Goal: Find specific page/section: Find specific page/section

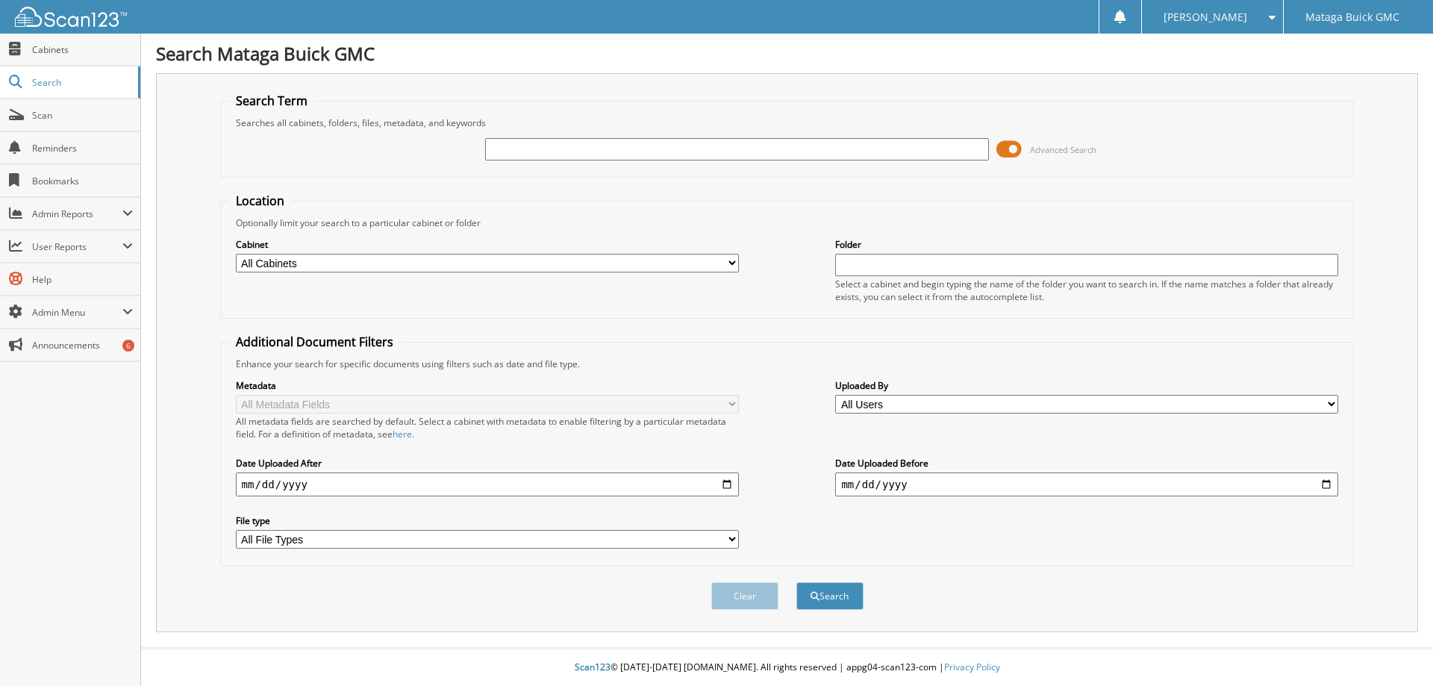
click at [520, 151] on input "text" at bounding box center [736, 149] width 503 height 22
type input "pat so"
click at [797, 582] on button "Search" at bounding box center [830, 596] width 67 height 28
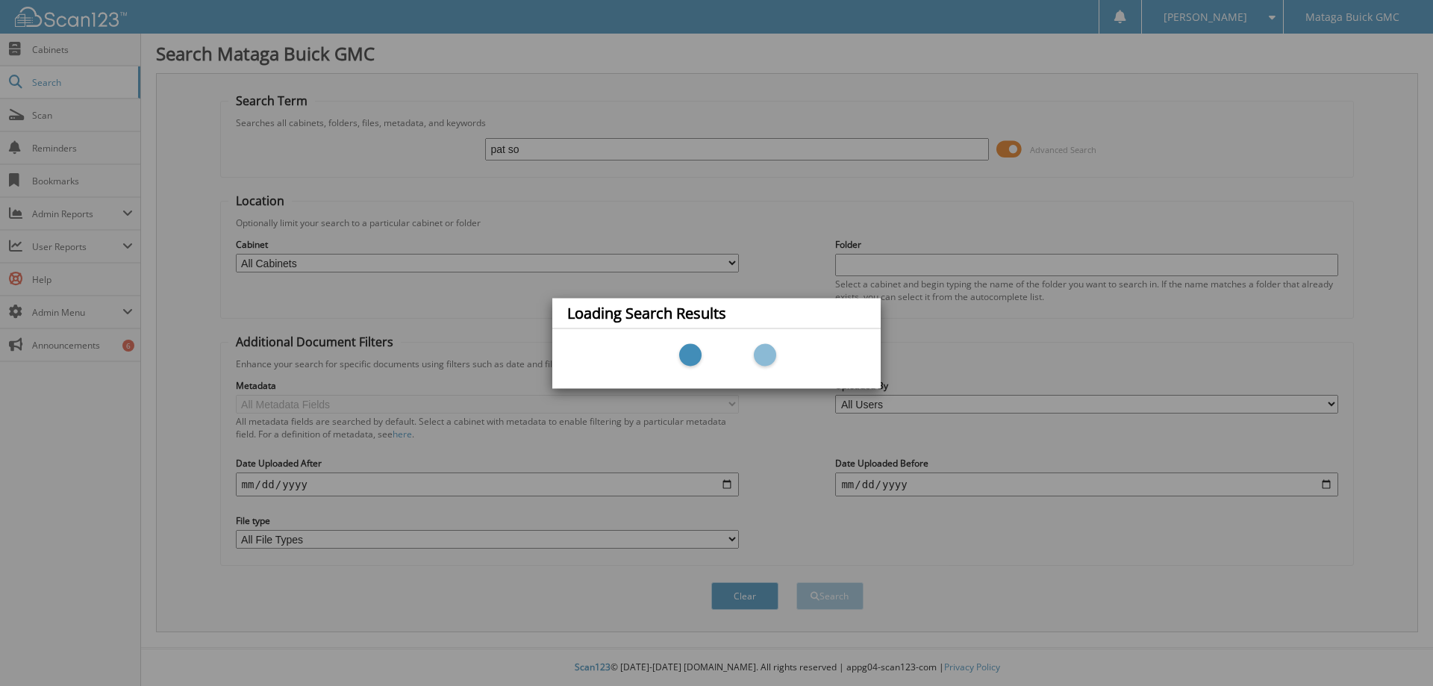
click at [608, 264] on div "Loading Search Results" at bounding box center [716, 343] width 1433 height 686
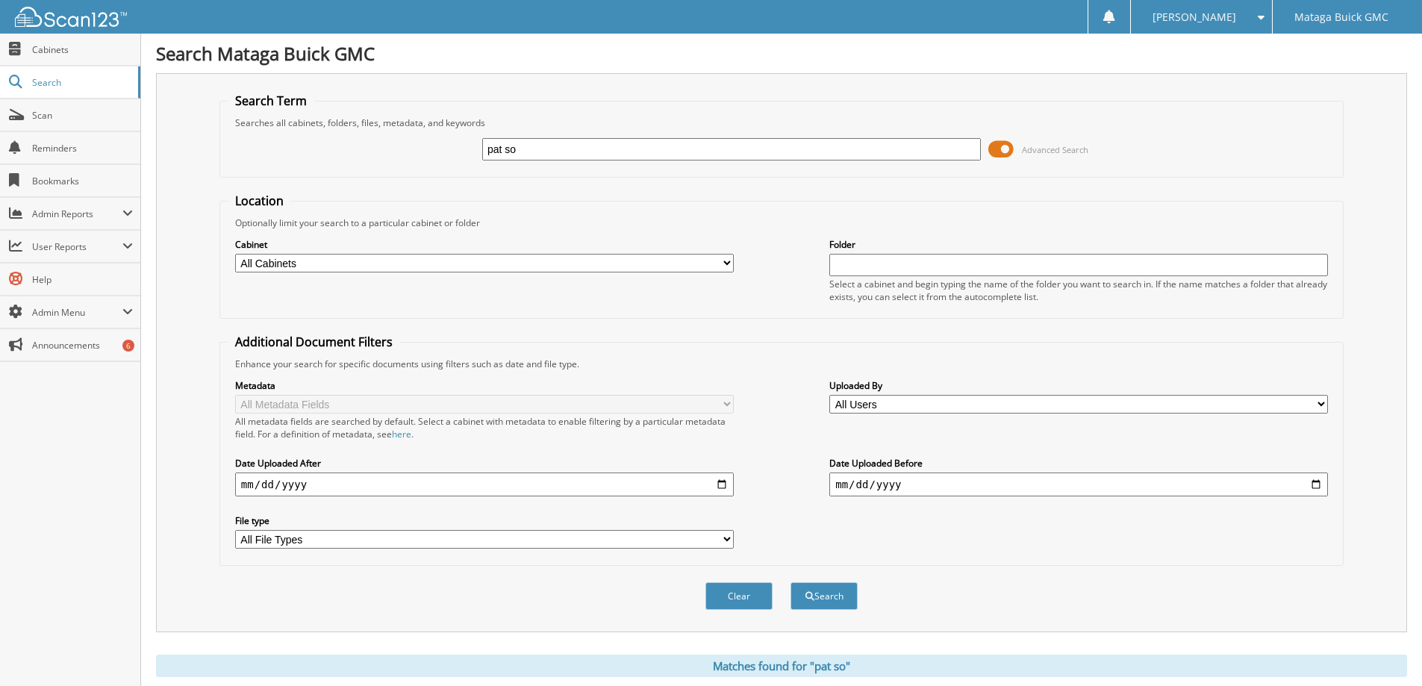
click at [352, 258] on select "All Cabinets 1099 2018 2022 CAR DEALS 2023 CAR DEALS 2024 CAR DEALS 2025 CAR DE…" at bounding box center [484, 263] width 499 height 19
select select "32633"
click at [235, 254] on select "All Cabinets 1099 2018 2022 CAR DEALS 2023 CAR DEALS 2024 CAR DEALS 2025 CAR DE…" at bounding box center [484, 263] width 499 height 19
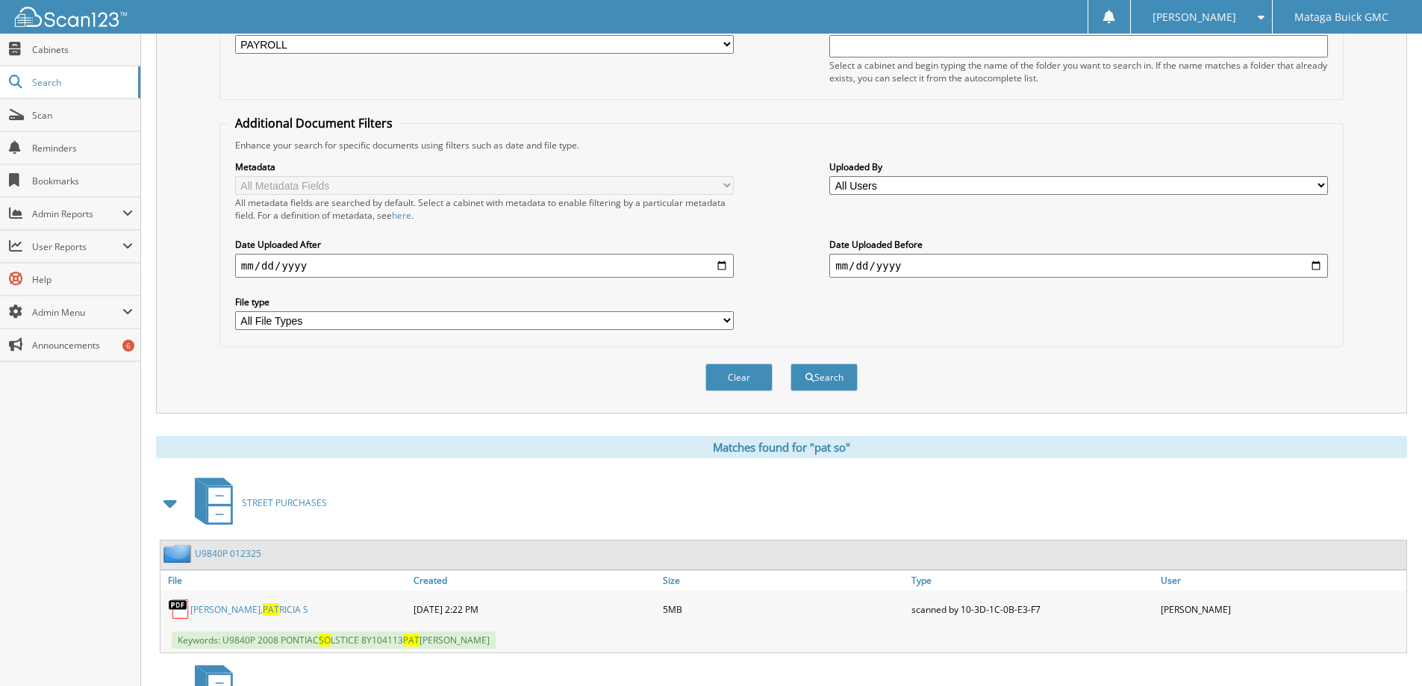
scroll to position [224, 0]
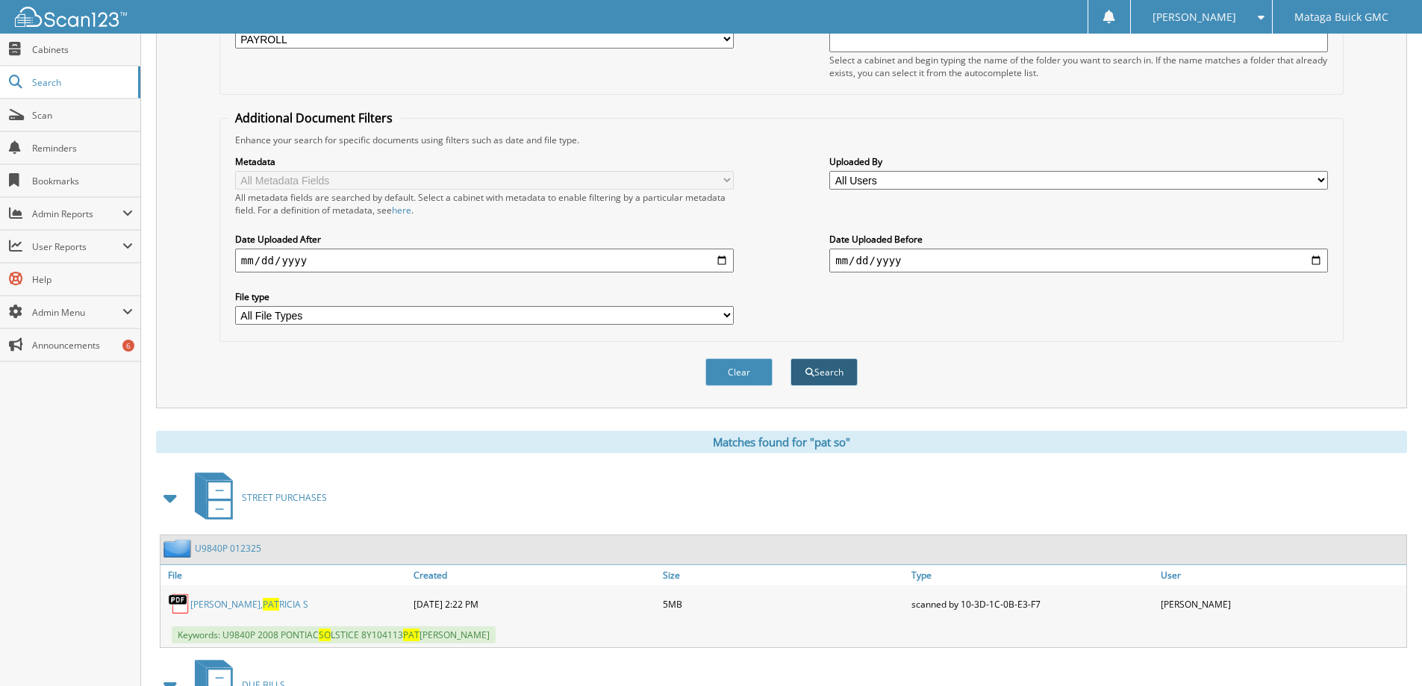
click at [812, 367] on button "Search" at bounding box center [824, 372] width 67 height 28
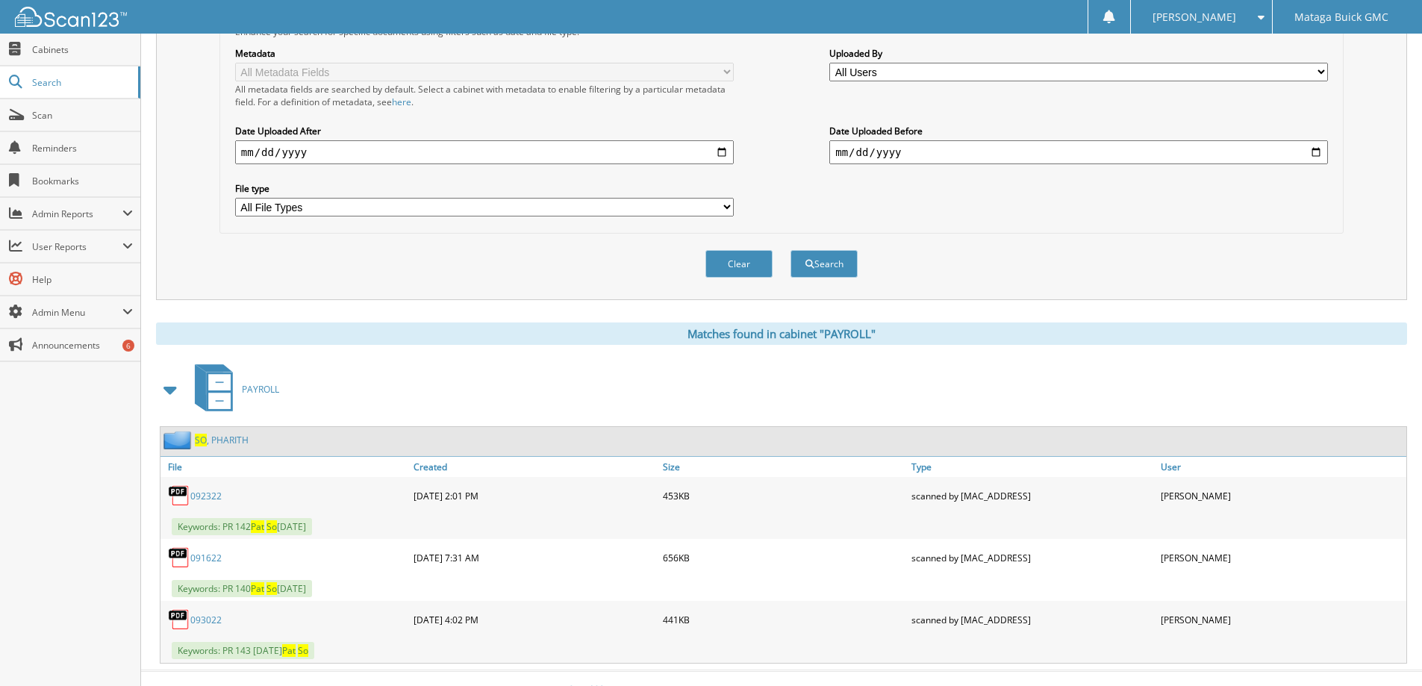
scroll to position [355, 0]
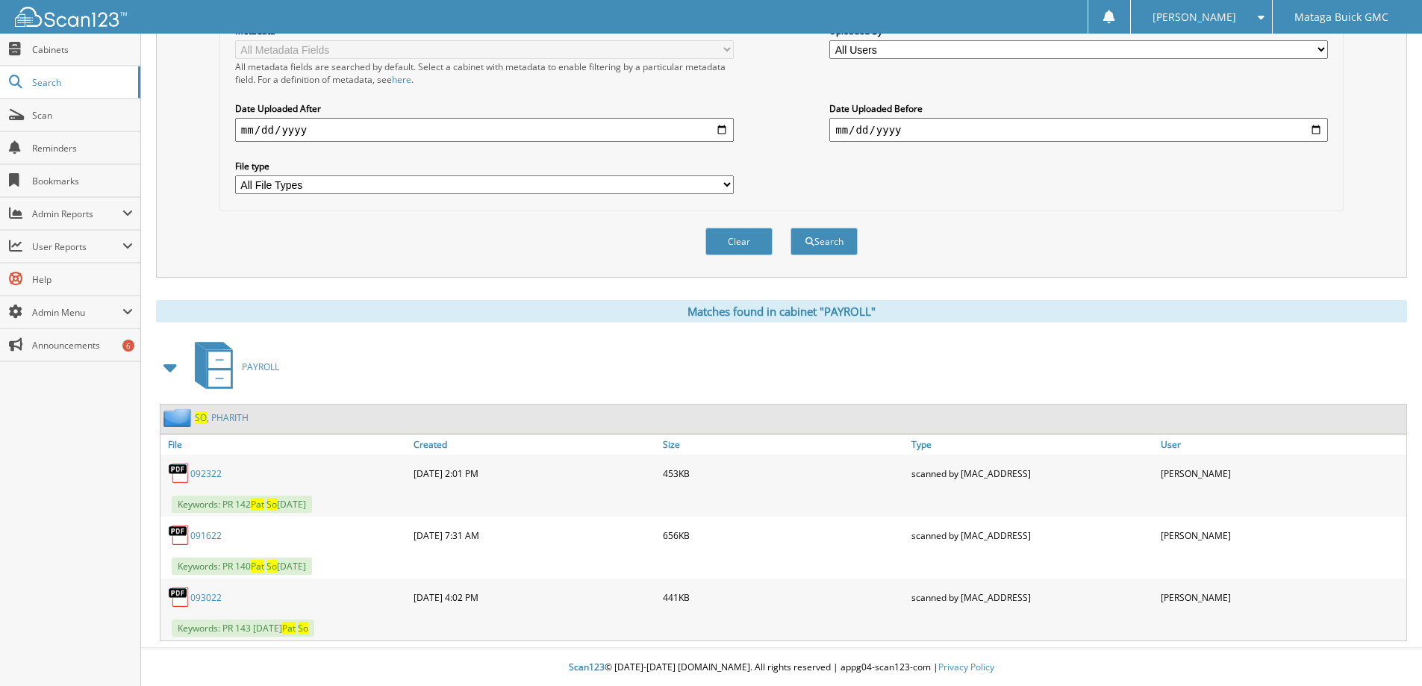
click at [258, 367] on span "PAYROLL" at bounding box center [260, 367] width 37 height 13
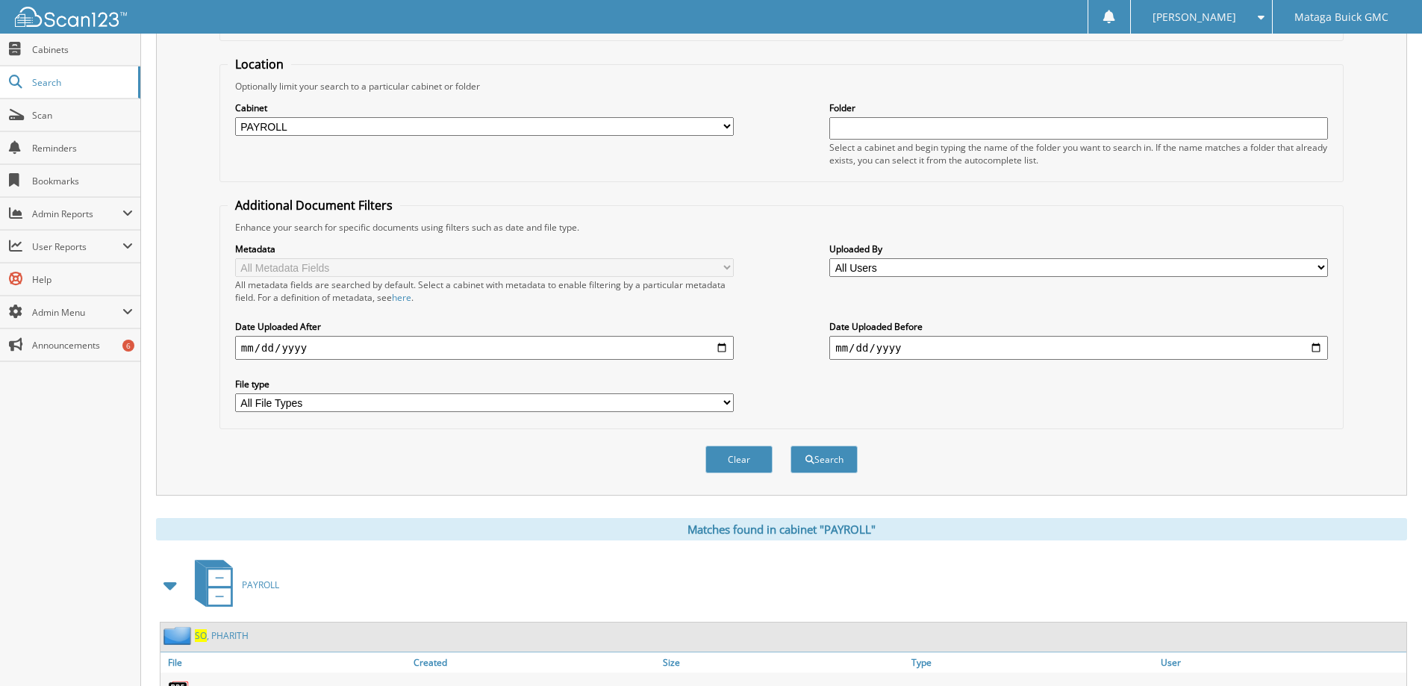
scroll to position [0, 0]
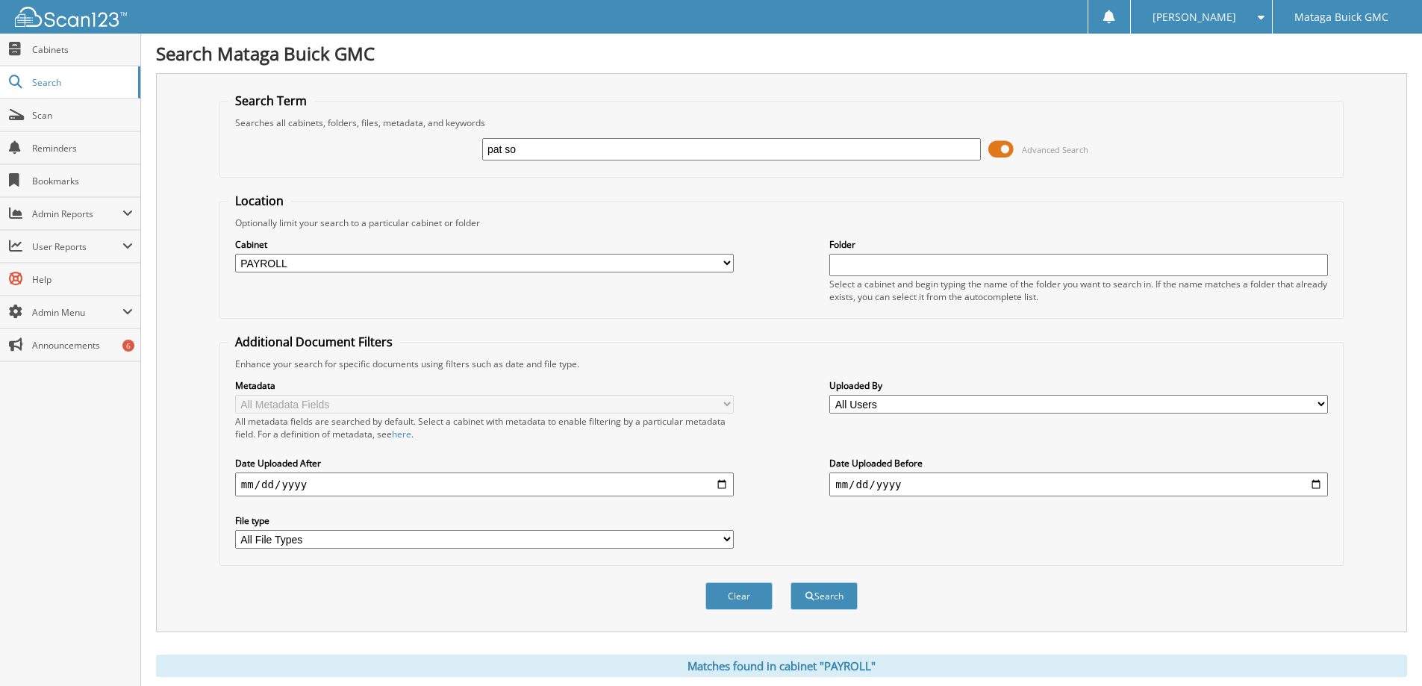
click at [549, 146] on input "pat so" at bounding box center [731, 149] width 499 height 22
drag, startPoint x: 526, startPoint y: 153, endPoint x: 359, endPoint y: 160, distance: 166.6
click at [373, 156] on div "pat so Advanced Search" at bounding box center [782, 149] width 1108 height 40
type input "bonus"
click at [791, 582] on button "Search" at bounding box center [824, 596] width 67 height 28
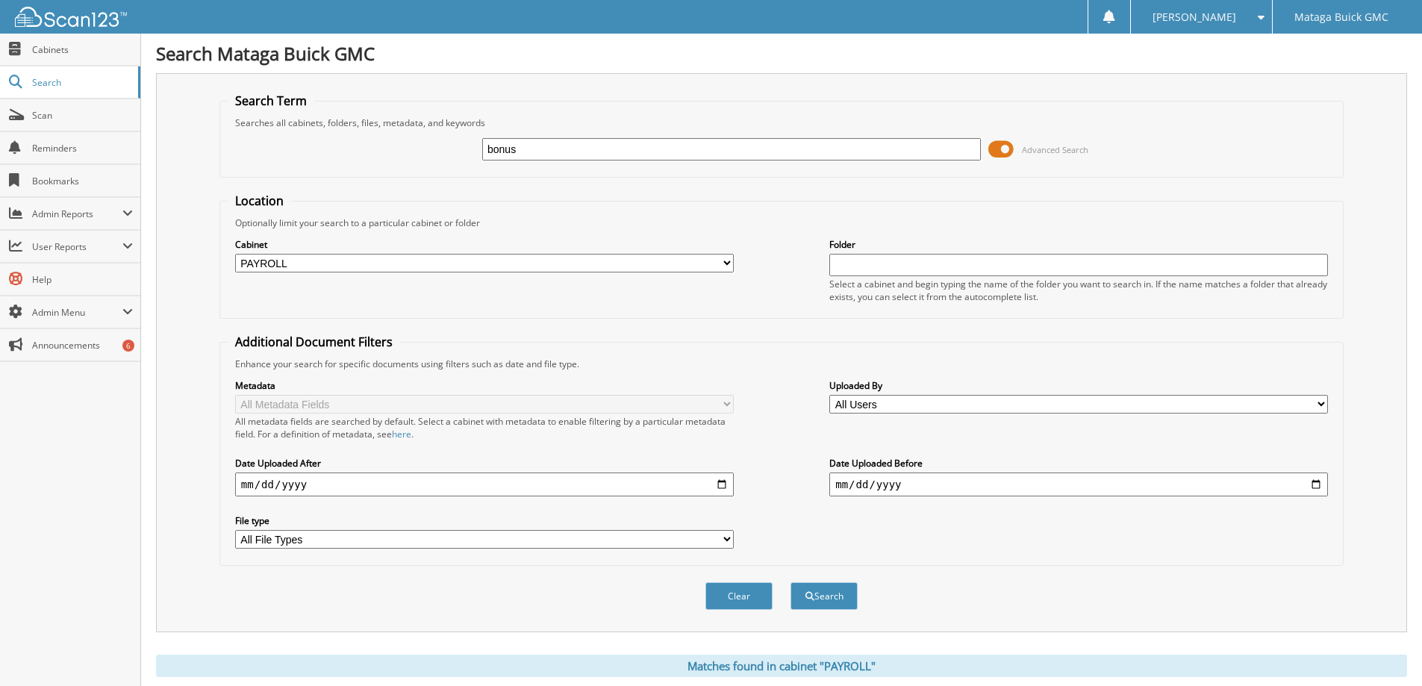
drag, startPoint x: 597, startPoint y: 151, endPoint x: 369, endPoint y: 144, distance: 228.6
click at [381, 146] on div "bonus Advanced Search" at bounding box center [782, 149] width 1108 height 40
type input "071025"
click at [791, 582] on button "Search" at bounding box center [824, 596] width 67 height 28
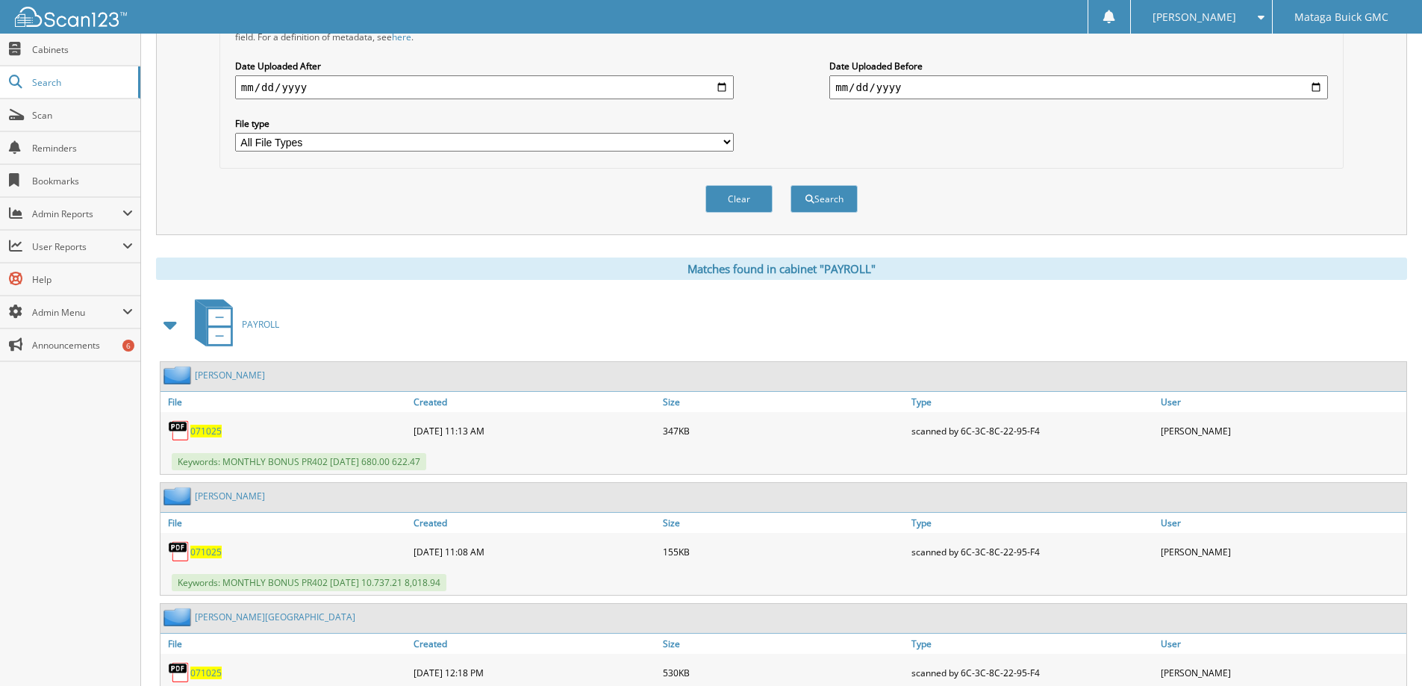
scroll to position [597, 0]
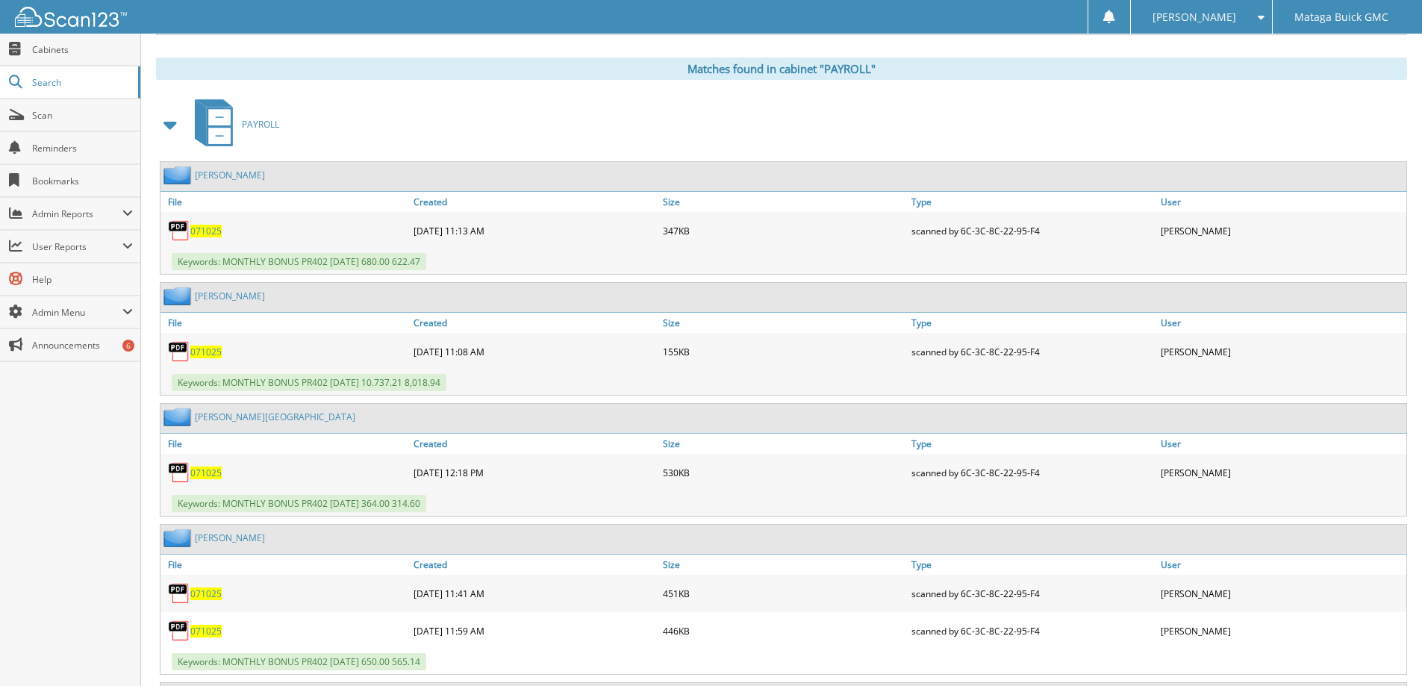
click at [196, 231] on span "071025" at bounding box center [205, 231] width 31 height 13
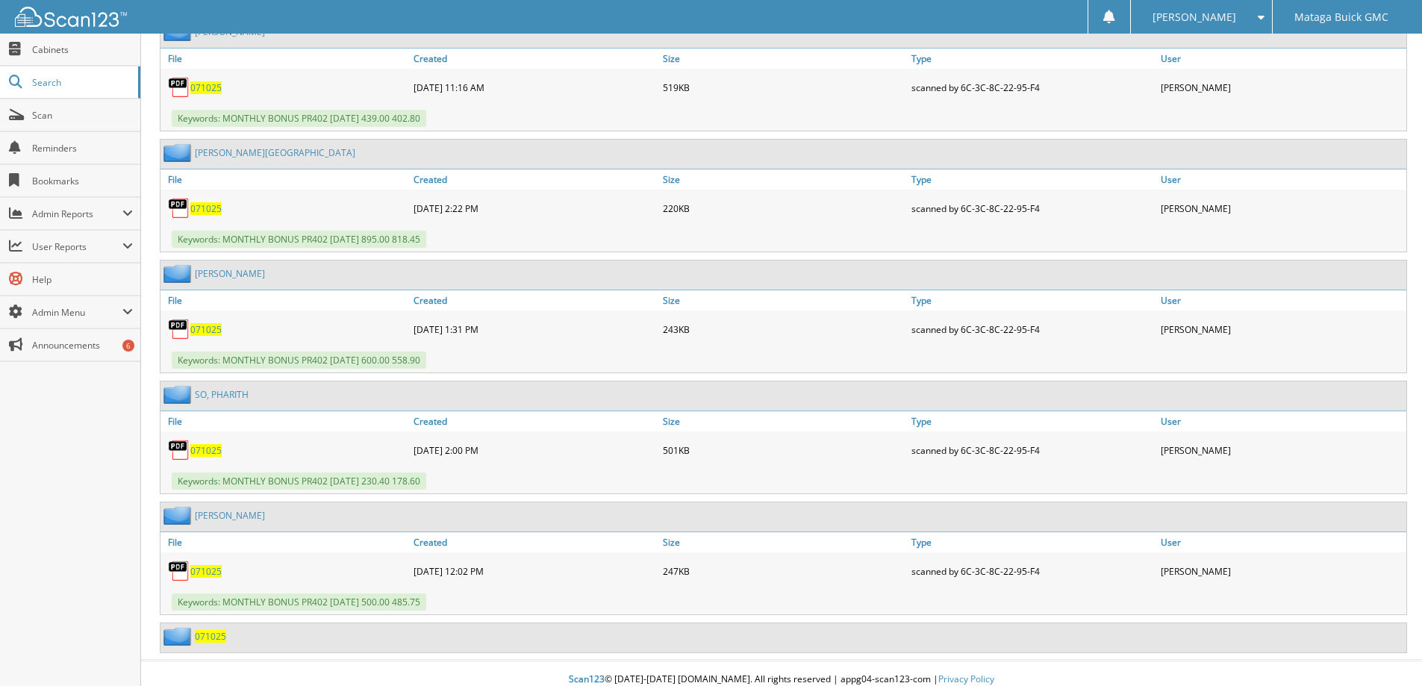
scroll to position [2425, 0]
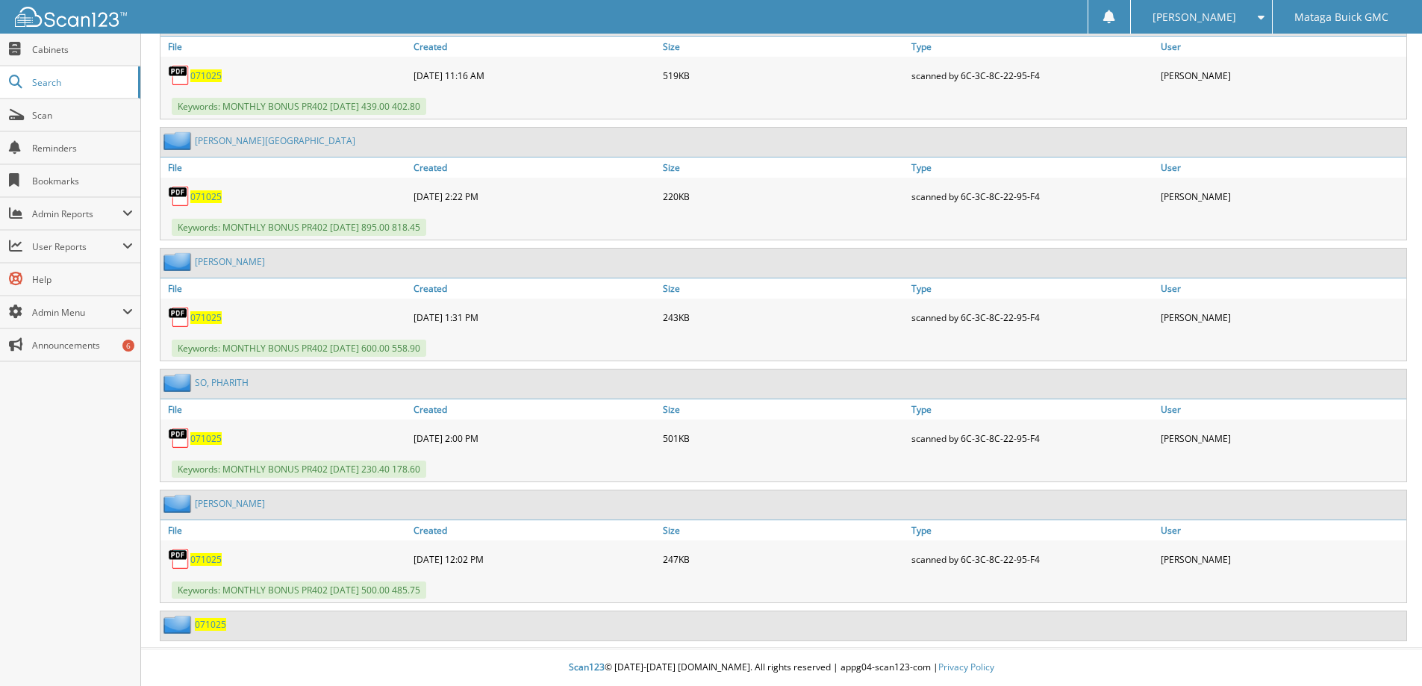
click at [209, 438] on span "071025" at bounding box center [205, 438] width 31 height 13
click at [171, 412] on link "File" at bounding box center [285, 409] width 249 height 20
click at [192, 439] on span "071025" at bounding box center [205, 438] width 31 height 13
click at [208, 624] on span "071025" at bounding box center [210, 624] width 31 height 13
